Goal: Find specific page/section: Find specific page/section

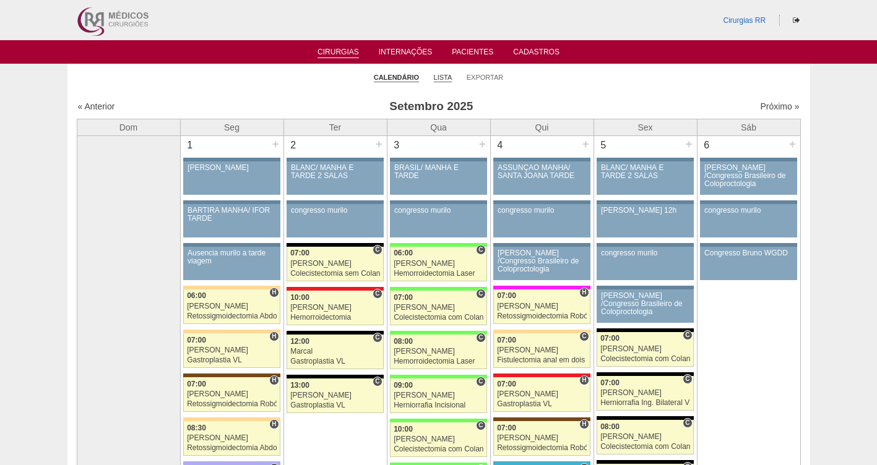
click at [441, 80] on link "Lista" at bounding box center [443, 77] width 19 height 9
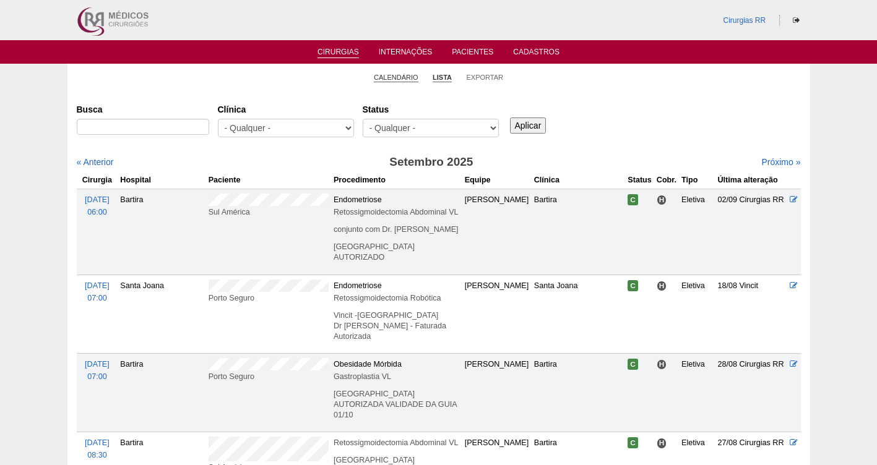
click at [395, 76] on link "Calendário" at bounding box center [396, 77] width 45 height 9
